Goal: Task Accomplishment & Management: Manage account settings

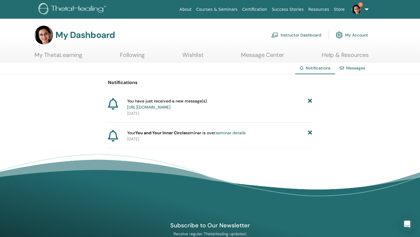
click at [170, 108] on link "https://member.thetahealing.com/message-center/messages/367e63fe-8b41-47a9-9055…" at bounding box center [148, 106] width 43 height 5
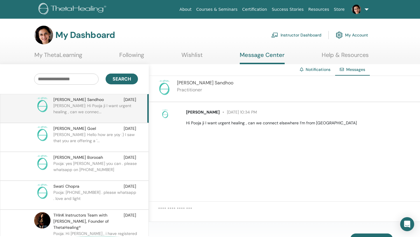
click at [163, 209] on textarea at bounding box center [289, 212] width 262 height 15
click at [312, 218] on textarea "**********" at bounding box center [289, 212] width 262 height 15
type textarea "**********"
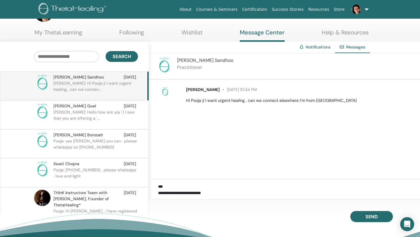
scroll to position [23, 0]
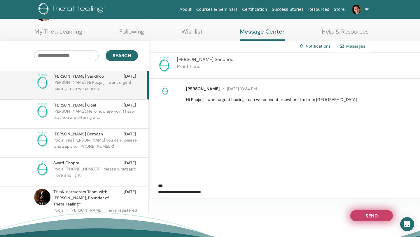
click at [379, 211] on button "Send" at bounding box center [371, 215] width 43 height 11
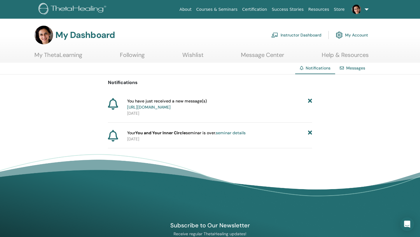
click at [310, 100] on icon at bounding box center [310, 104] width 4 height 12
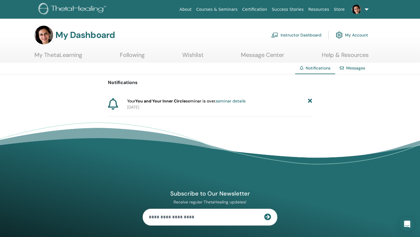
click at [310, 100] on icon at bounding box center [310, 101] width 4 height 6
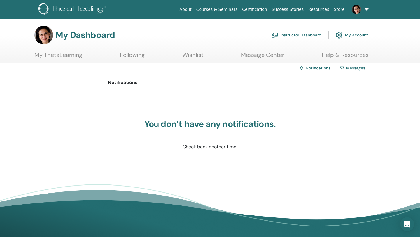
click at [355, 14] on link at bounding box center [359, 9] width 24 height 19
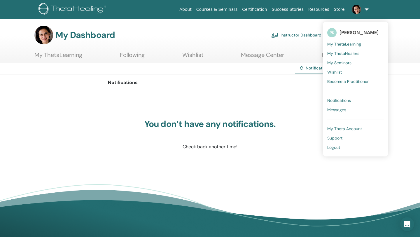
click at [344, 60] on span "My Seminars" at bounding box center [339, 62] width 24 height 5
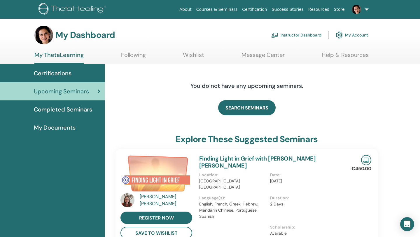
click at [286, 34] on link "Instructor Dashboard" at bounding box center [296, 35] width 50 height 13
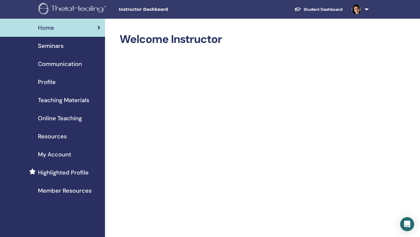
click at [286, 34] on h2 "Welcome Instructor" at bounding box center [243, 39] width 248 height 13
click at [309, 10] on link "Student Dashboard" at bounding box center [317, 9] width 57 height 11
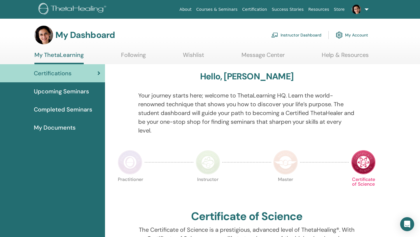
click at [37, 104] on link "Completed Seminars" at bounding box center [52, 109] width 105 height 18
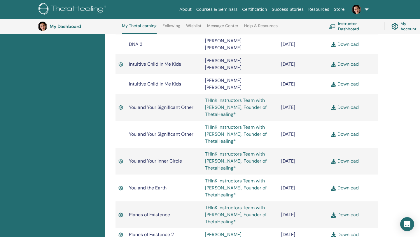
scroll to position [901, 0]
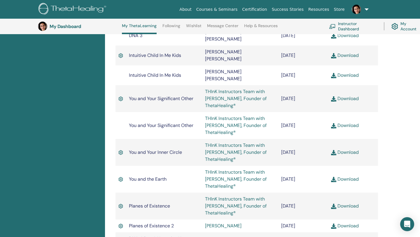
click at [405, 99] on div "Completed Seminars Below you can find your completed seminars. If you see missi…" at bounding box center [262, 228] width 315 height 2100
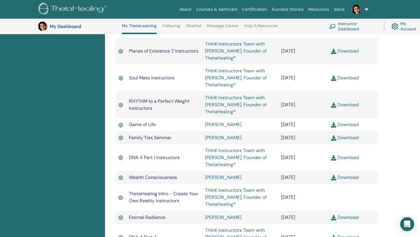
scroll to position [1666, 0]
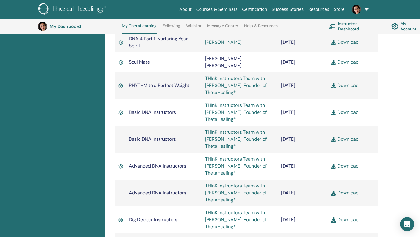
scroll to position [1095, 0]
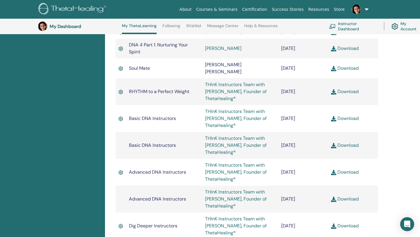
click at [369, 11] on link at bounding box center [359, 9] width 24 height 19
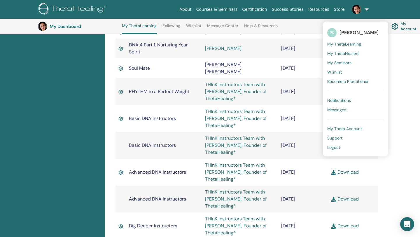
click at [348, 130] on span "My Theta Account" at bounding box center [344, 128] width 35 height 5
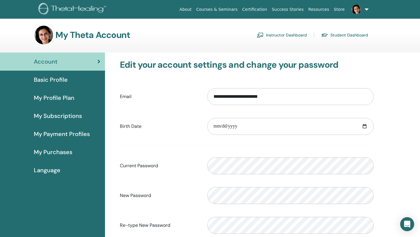
click at [68, 154] on span "My Purchases" at bounding box center [53, 151] width 38 height 9
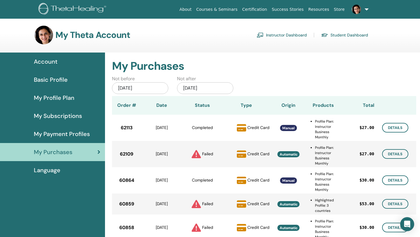
click at [144, 88] on div "[DATE]" at bounding box center [140, 88] width 56 height 12
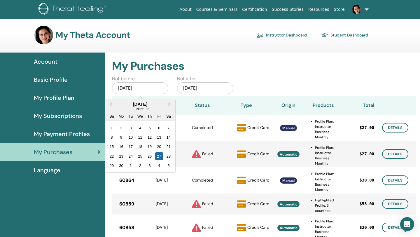
click at [143, 110] on span "2025" at bounding box center [140, 108] width 8 height 4
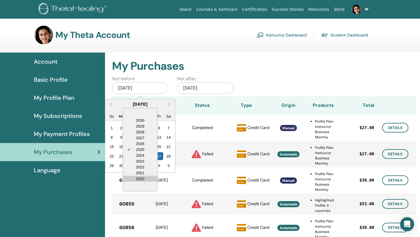
click at [149, 180] on div "2020" at bounding box center [140, 178] width 34 height 6
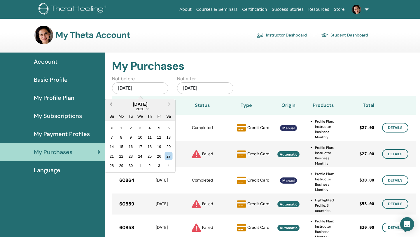
click at [111, 105] on span "Previous Month" at bounding box center [111, 104] width 0 height 6
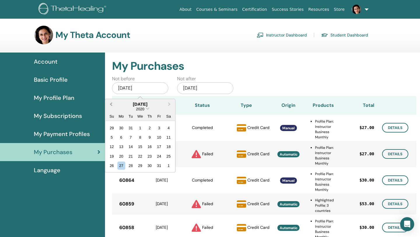
click at [111, 105] on span "Previous Month" at bounding box center [111, 104] width 0 height 6
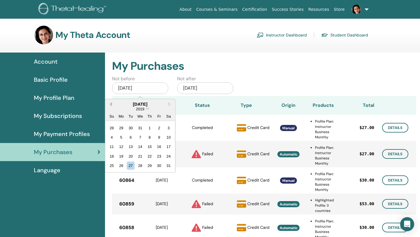
click at [111, 105] on span "Previous Month" at bounding box center [111, 104] width 0 height 6
click at [145, 108] on div "2019" at bounding box center [140, 108] width 70 height 5
click at [147, 108] on span "Choose Date" at bounding box center [148, 108] width 4 height 4
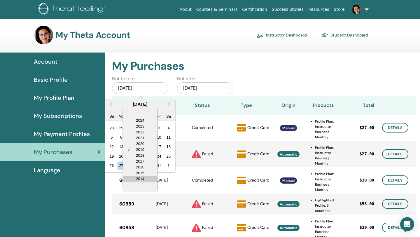
click at [146, 177] on div "2014" at bounding box center [140, 178] width 34 height 6
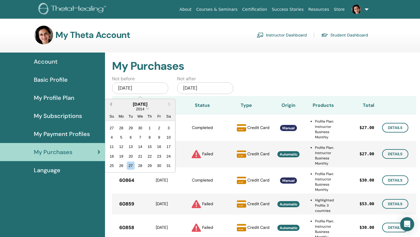
click at [111, 104] on span "Previous Month" at bounding box center [111, 104] width 0 height 6
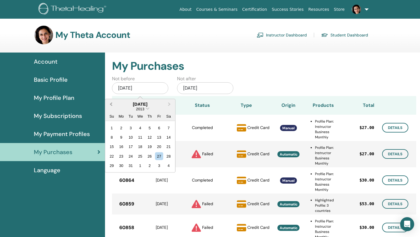
click at [113, 103] on button "Previous Month" at bounding box center [110, 103] width 9 height 9
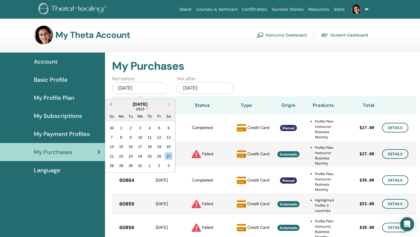
click at [113, 103] on button "Previous Month" at bounding box center [110, 103] width 9 height 9
click at [147, 110] on span "Choose Date" at bounding box center [148, 108] width 4 height 4
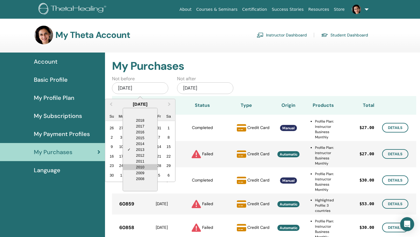
click at [147, 166] on div "2010" at bounding box center [140, 167] width 34 height 6
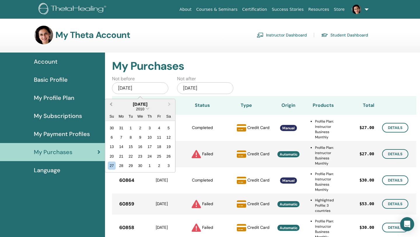
click at [111, 102] on span "Previous Month" at bounding box center [111, 104] width 0 height 6
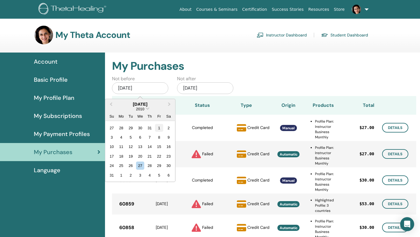
click at [159, 128] on div "1" at bounding box center [159, 128] width 8 height 8
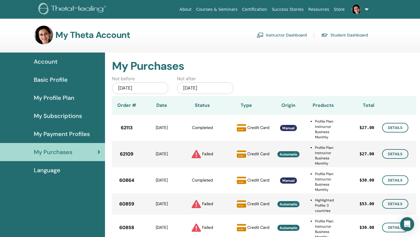
click at [293, 57] on div "My Purchases" at bounding box center [264, 62] width 312 height 20
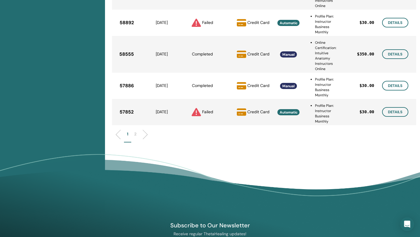
scroll to position [316, 0]
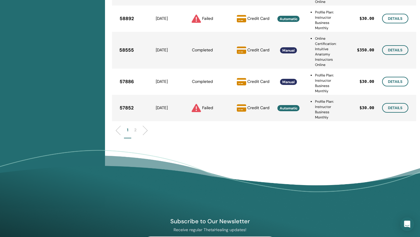
click at [135, 132] on p "2" at bounding box center [135, 130] width 2 height 6
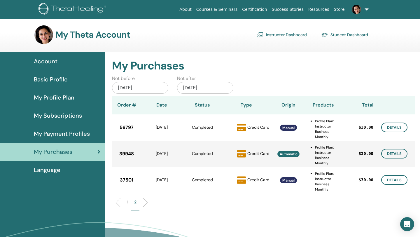
scroll to position [0, 0]
click at [133, 132] on div "56797" at bounding box center [126, 128] width 29 height 14
click at [334, 32] on link "Student Dashboard" at bounding box center [344, 34] width 47 height 9
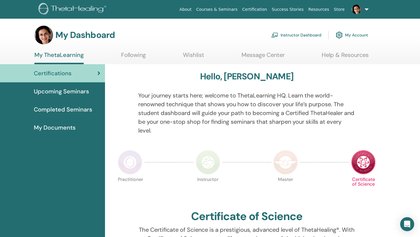
click at [70, 107] on span "Completed Seminars" at bounding box center [63, 109] width 58 height 9
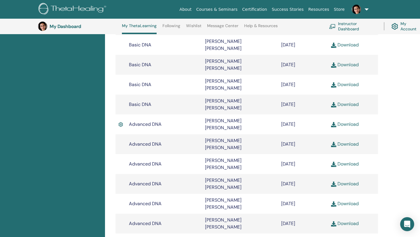
scroll to position [272, 0]
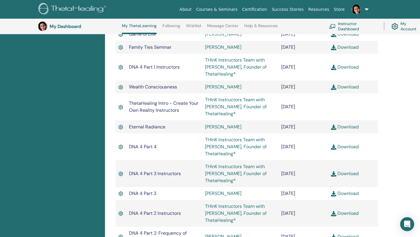
scroll to position [1748, 0]
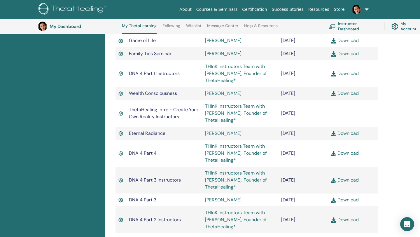
click at [360, 11] on img at bounding box center [355, 9] width 9 height 9
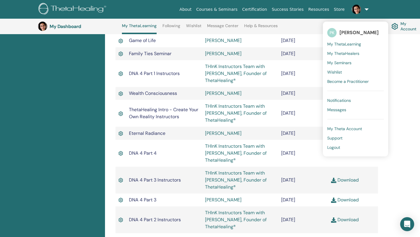
click at [345, 127] on span "My Theta Account" at bounding box center [344, 128] width 35 height 5
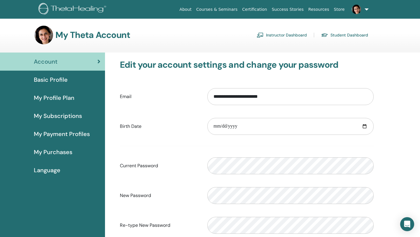
click at [55, 149] on span "My Purchases" at bounding box center [53, 151] width 38 height 9
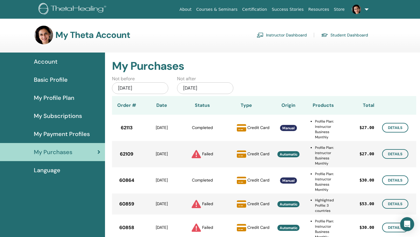
click at [239, 83] on div "Not before [DATE] Not after [DATE]" at bounding box center [264, 85] width 312 height 21
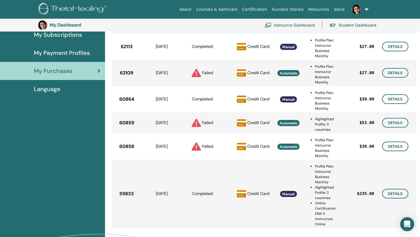
scroll to position [94, 0]
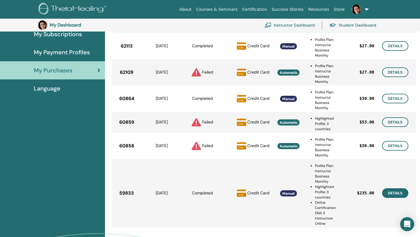
click at [391, 191] on link "Details" at bounding box center [395, 193] width 26 height 10
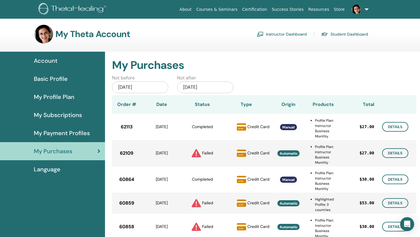
scroll to position [0, 0]
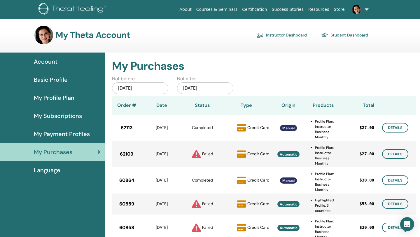
click at [133, 87] on div "Jun/27, 2025" at bounding box center [140, 88] width 56 height 12
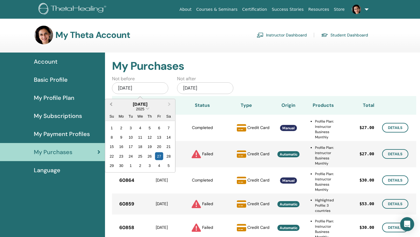
click at [112, 106] on button "Previous Month" at bounding box center [110, 103] width 9 height 9
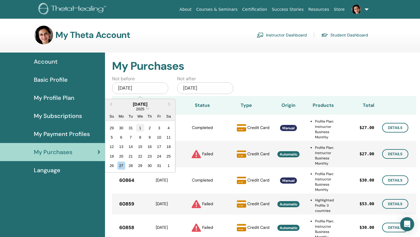
click at [142, 130] on div "1" at bounding box center [140, 128] width 8 height 8
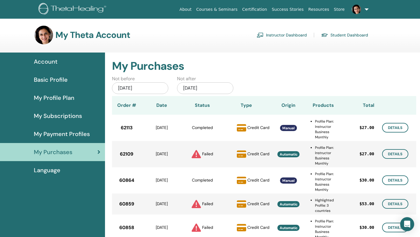
click at [296, 64] on h2 "My Purchases" at bounding box center [263, 65] width 303 height 13
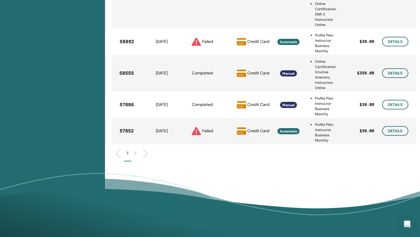
scroll to position [304, 0]
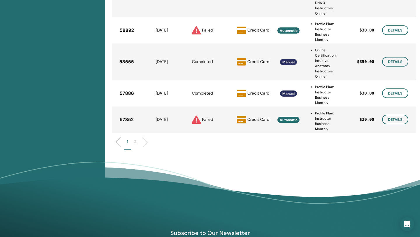
click at [138, 140] on li "2" at bounding box center [135, 143] width 8 height 11
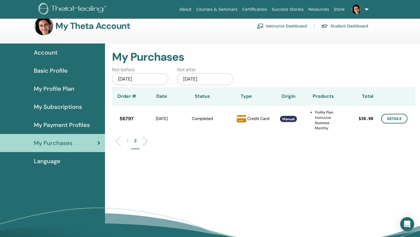
scroll to position [0, 0]
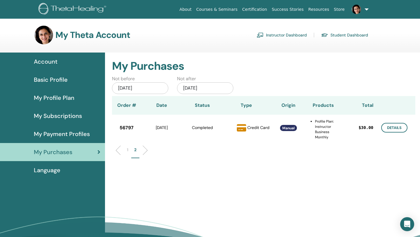
click at [128, 149] on p "1" at bounding box center [127, 150] width 1 height 6
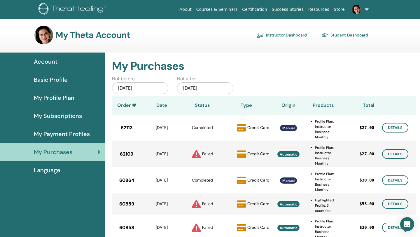
click at [138, 87] on div "Jan/01, 2025" at bounding box center [140, 88] width 56 height 12
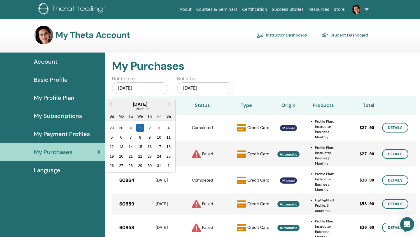
click at [140, 109] on span "2025" at bounding box center [140, 108] width 8 height 4
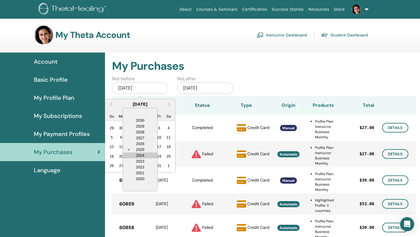
click at [144, 155] on div "2024" at bounding box center [140, 155] width 34 height 6
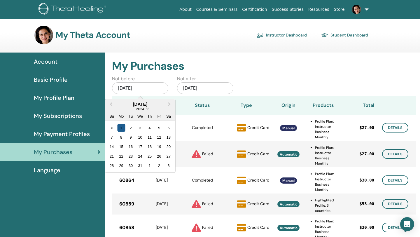
click at [123, 126] on div "1" at bounding box center [121, 128] width 8 height 8
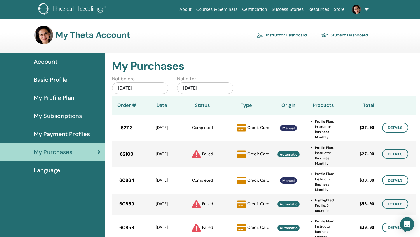
click at [213, 90] on div "Dec/27, 2025" at bounding box center [205, 88] width 56 height 12
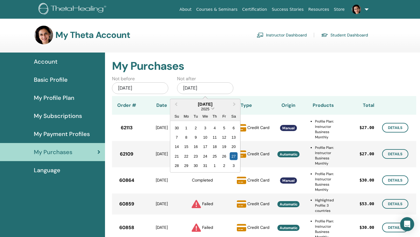
click at [207, 108] on span "2025" at bounding box center [205, 108] width 8 height 4
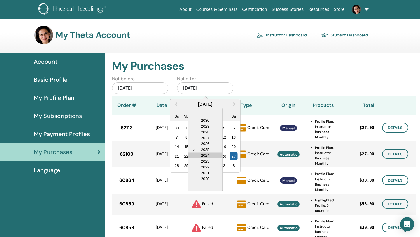
click at [206, 154] on div "2024" at bounding box center [205, 155] width 34 height 6
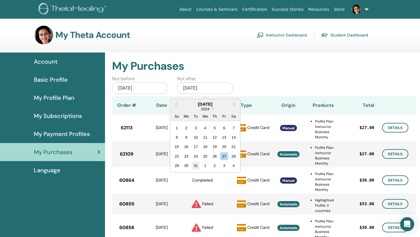
click at [192, 163] on div "31" at bounding box center [195, 165] width 8 height 8
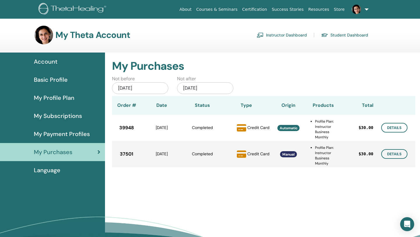
click at [150, 89] on div "Jan/01, 2024" at bounding box center [140, 88] width 56 height 12
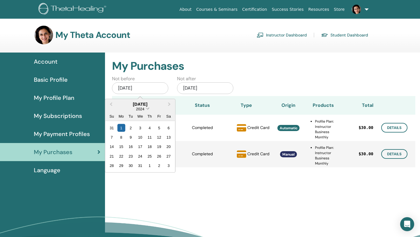
click at [141, 109] on span "2024" at bounding box center [140, 108] width 8 height 4
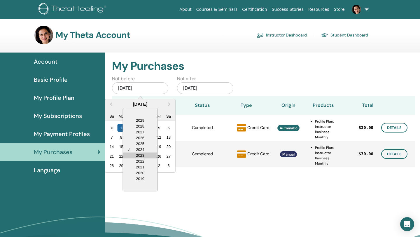
click at [145, 154] on div "2023" at bounding box center [140, 155] width 34 height 6
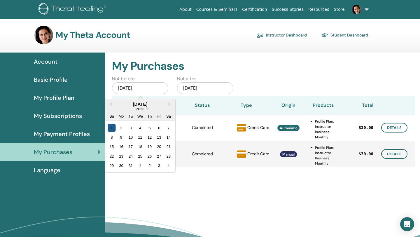
click at [112, 127] on div "1" at bounding box center [112, 128] width 8 height 8
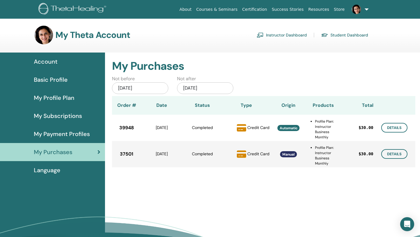
click at [196, 88] on div "Dec/31, 2024" at bounding box center [205, 88] width 56 height 12
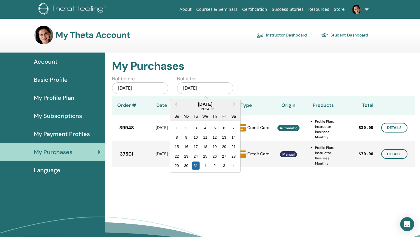
click at [207, 110] on span "2024" at bounding box center [205, 108] width 8 height 4
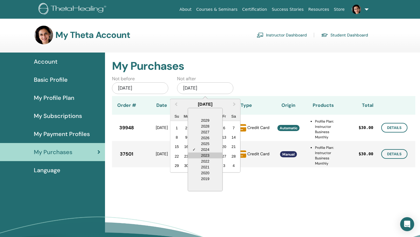
click at [211, 156] on div "2023" at bounding box center [205, 155] width 34 height 6
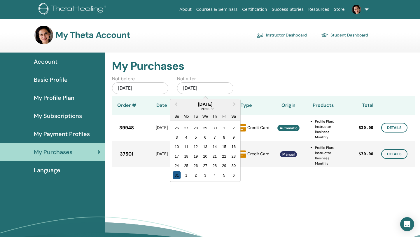
click at [176, 176] on div "31" at bounding box center [177, 175] width 8 height 8
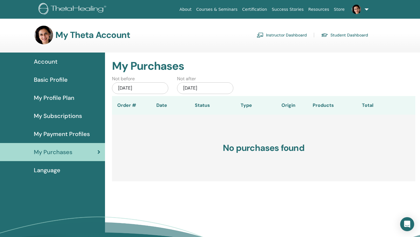
click at [154, 87] on div "Jan/01, 2023" at bounding box center [140, 88] width 56 height 12
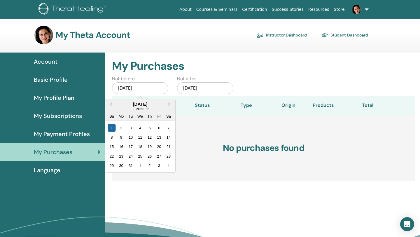
click at [142, 110] on span "2023" at bounding box center [140, 108] width 8 height 4
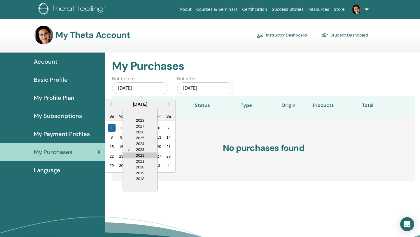
click at [146, 155] on div "2022" at bounding box center [140, 155] width 34 height 6
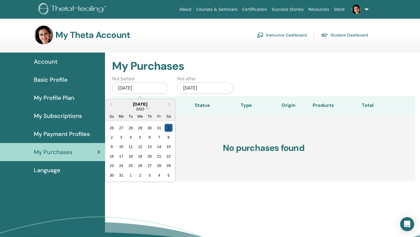
click at [168, 129] on div "1" at bounding box center [168, 128] width 8 height 8
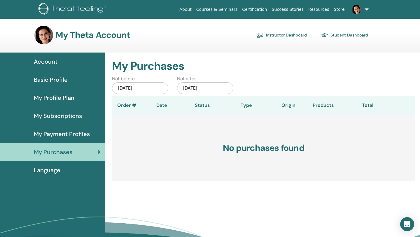
click at [205, 87] on div "Dec/31, 2023" at bounding box center [205, 88] width 56 height 12
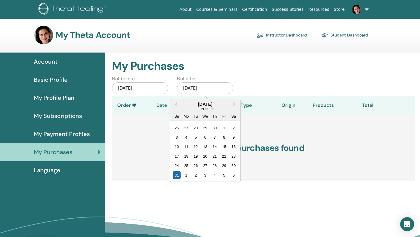
click at [211, 110] on div "2023" at bounding box center [205, 108] width 70 height 5
click at [212, 108] on span "Choose Date" at bounding box center [213, 108] width 4 height 4
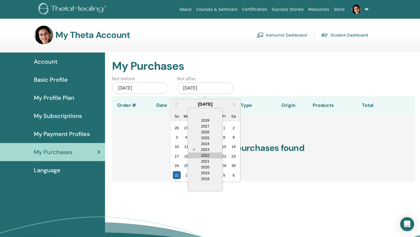
click at [209, 154] on div "2022" at bounding box center [205, 155] width 34 height 6
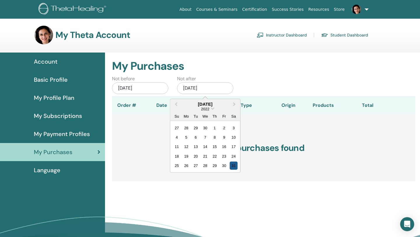
click at [231, 166] on div "31" at bounding box center [233, 165] width 8 height 8
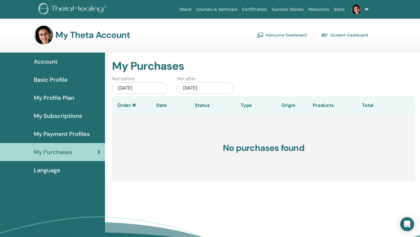
click at [153, 90] on div "Jan/01, 2022" at bounding box center [140, 88] width 56 height 12
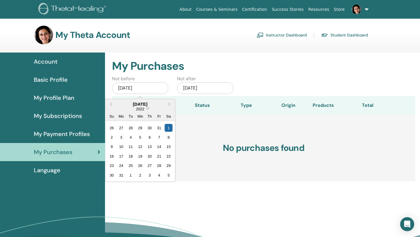
click at [144, 110] on span "2022" at bounding box center [140, 108] width 8 height 4
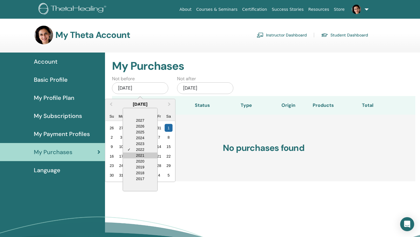
click at [150, 155] on div "2021" at bounding box center [140, 155] width 34 height 6
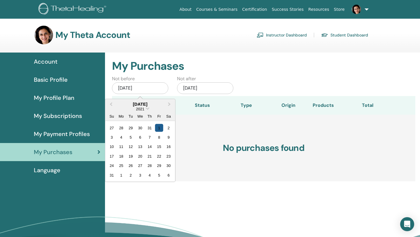
click at [159, 128] on div "1" at bounding box center [159, 128] width 8 height 8
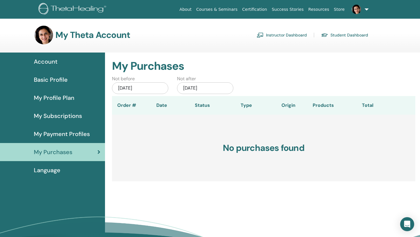
click at [205, 88] on div "Dec/31, 2022" at bounding box center [205, 88] width 56 height 12
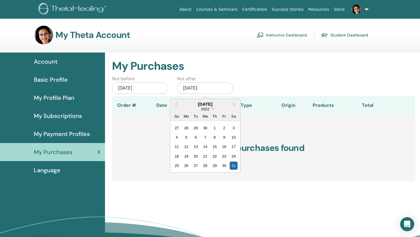
click at [211, 109] on div "2022" at bounding box center [205, 108] width 70 height 5
click at [212, 109] on span "Choose Date" at bounding box center [213, 108] width 4 height 4
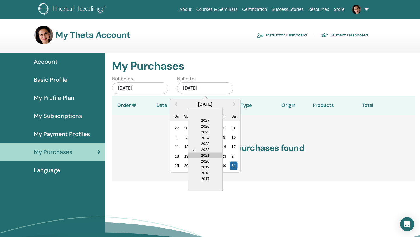
click at [203, 153] on div "2021" at bounding box center [205, 155] width 34 height 6
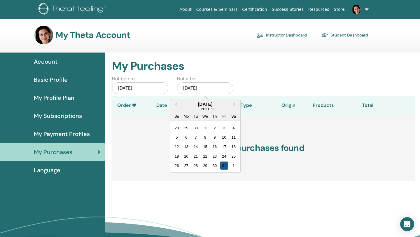
click at [222, 165] on div "31" at bounding box center [224, 165] width 8 height 8
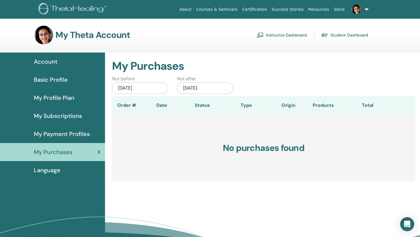
click at [154, 89] on div "Jan/01, 2021" at bounding box center [140, 88] width 56 height 12
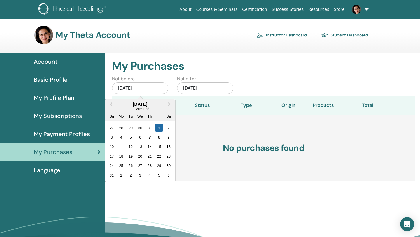
click at [148, 109] on span "Choose Date" at bounding box center [148, 108] width 4 height 4
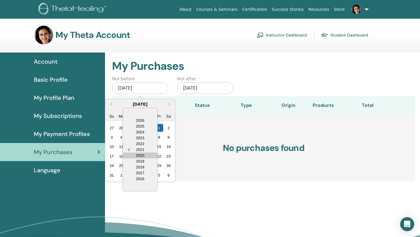
click at [147, 154] on div "2020" at bounding box center [140, 155] width 34 height 6
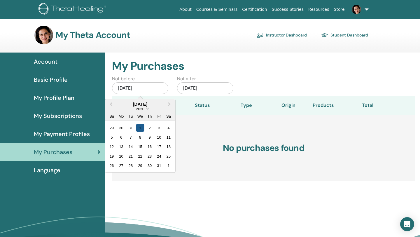
click at [142, 129] on div "1" at bounding box center [140, 128] width 8 height 8
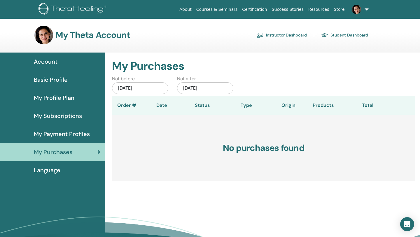
click at [198, 91] on div "Dec/31, 2021" at bounding box center [205, 88] width 56 height 12
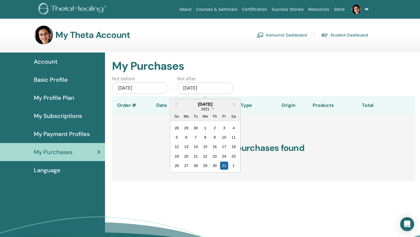
click at [208, 110] on span "2021" at bounding box center [205, 108] width 8 height 4
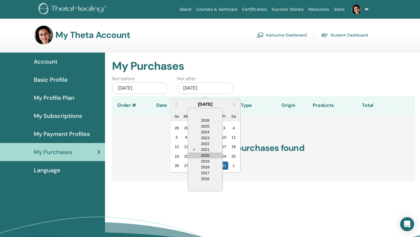
click at [211, 155] on div "2020" at bounding box center [205, 155] width 34 height 6
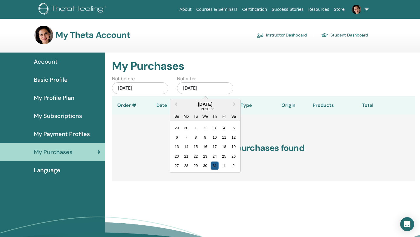
click at [217, 164] on div "31" at bounding box center [214, 165] width 8 height 8
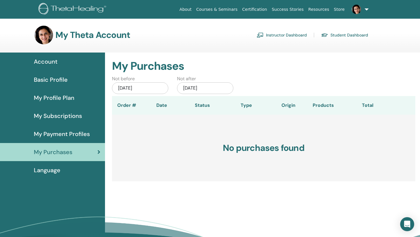
click at [71, 115] on span "My Subscriptions" at bounding box center [58, 115] width 48 height 9
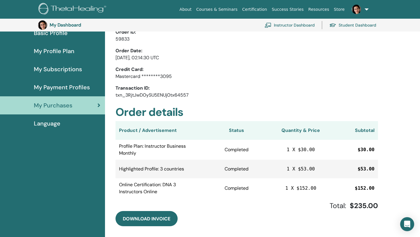
scroll to position [83, 0]
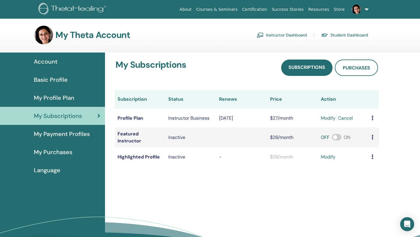
click at [346, 32] on link "Student Dashboard" at bounding box center [344, 34] width 47 height 9
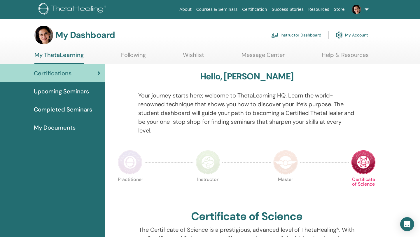
click at [70, 108] on span "Completed Seminars" at bounding box center [63, 109] width 58 height 9
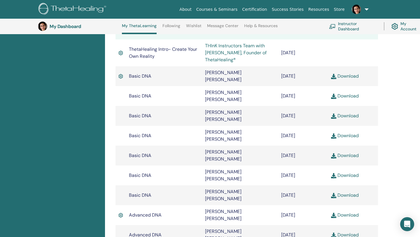
scroll to position [190, 0]
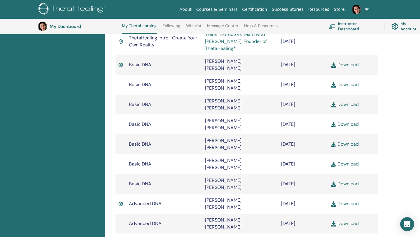
click at [120, 62] on img at bounding box center [120, 64] width 5 height 7
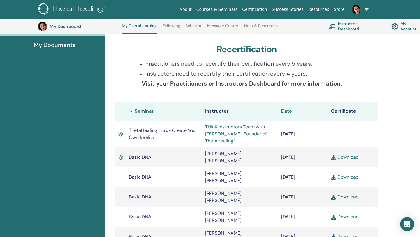
scroll to position [97, 0]
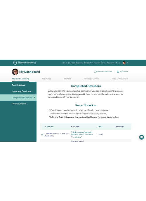
scroll to position [112, 0]
